Goal: Transaction & Acquisition: Purchase product/service

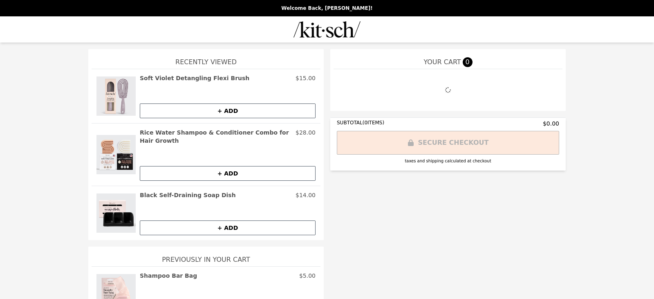
select select "**********"
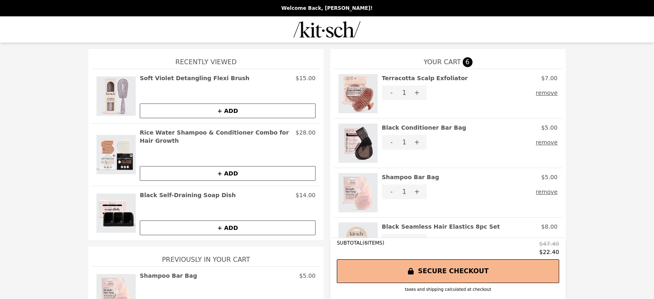
select select "**********"
click at [558, 100] on button "remove" at bounding box center [547, 92] width 22 height 15
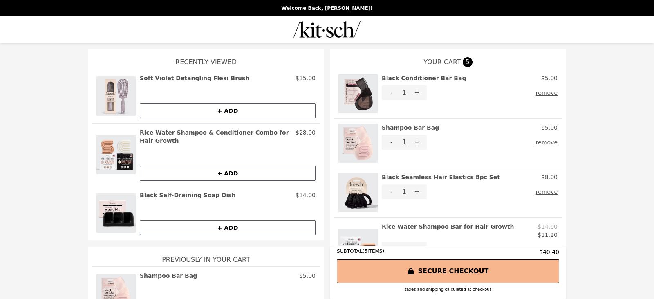
click at [558, 150] on button "remove" at bounding box center [547, 142] width 22 height 15
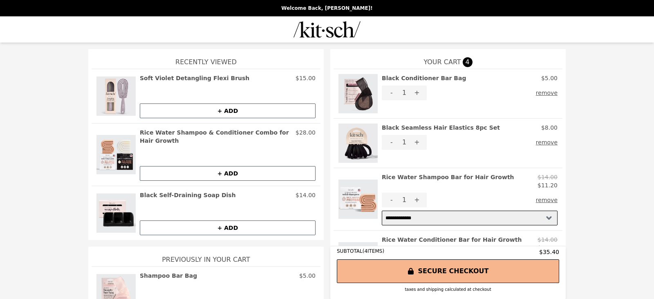
click at [558, 100] on button "remove" at bounding box center [547, 92] width 22 height 15
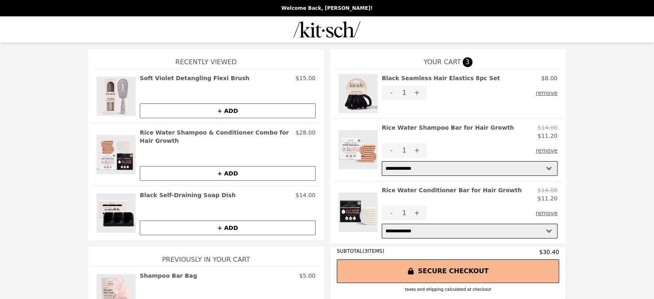
click at [558, 158] on button "remove" at bounding box center [547, 150] width 22 height 15
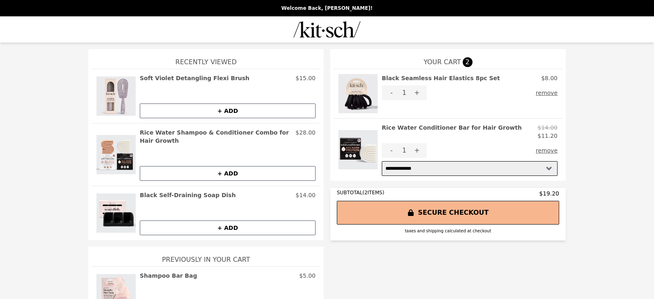
click at [558, 100] on button "remove" at bounding box center [547, 92] width 22 height 15
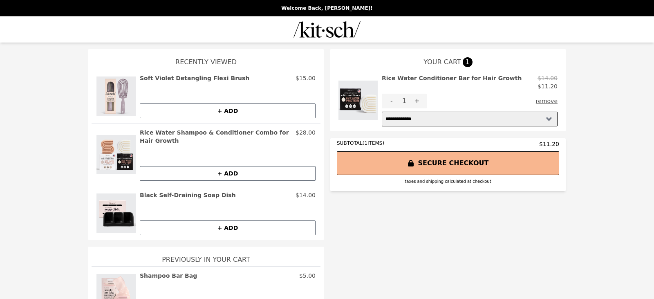
click at [558, 108] on button "remove" at bounding box center [547, 101] width 22 height 15
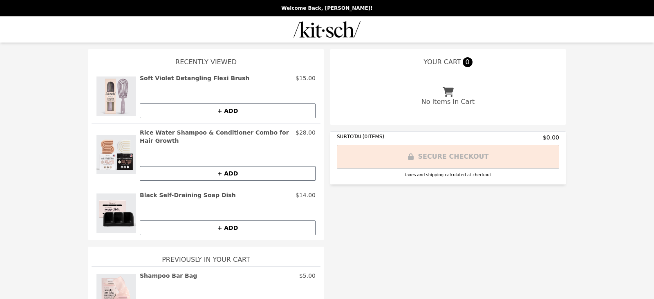
scroll to position [41, 0]
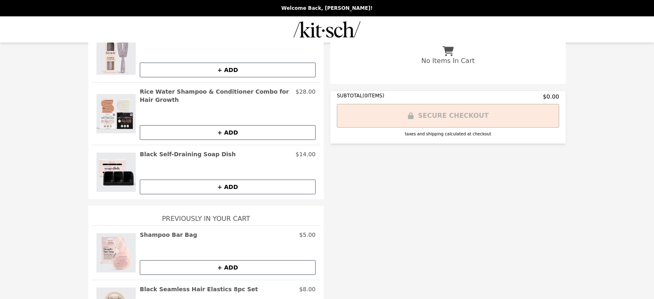
click at [269, 140] on button "+ ADD" at bounding box center [228, 132] width 176 height 15
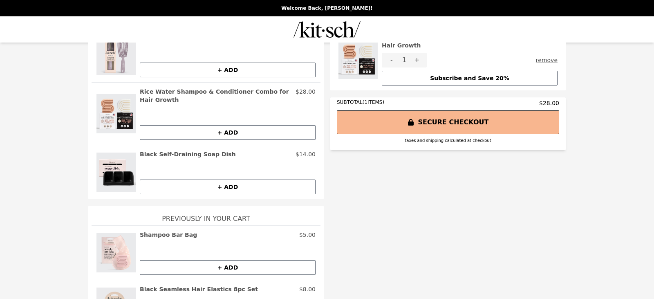
click at [453, 134] on button "SECURE CHECKOUT" at bounding box center [448, 122] width 222 height 24
